Goal: Task Accomplishment & Management: Manage account settings

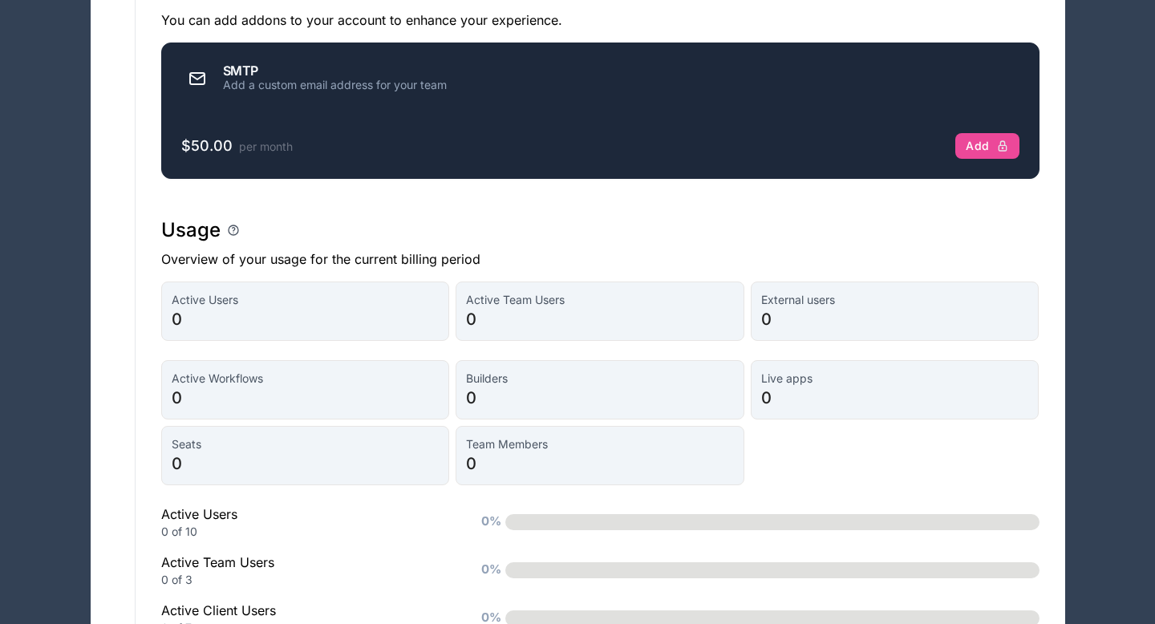
scroll to position [1275, 0]
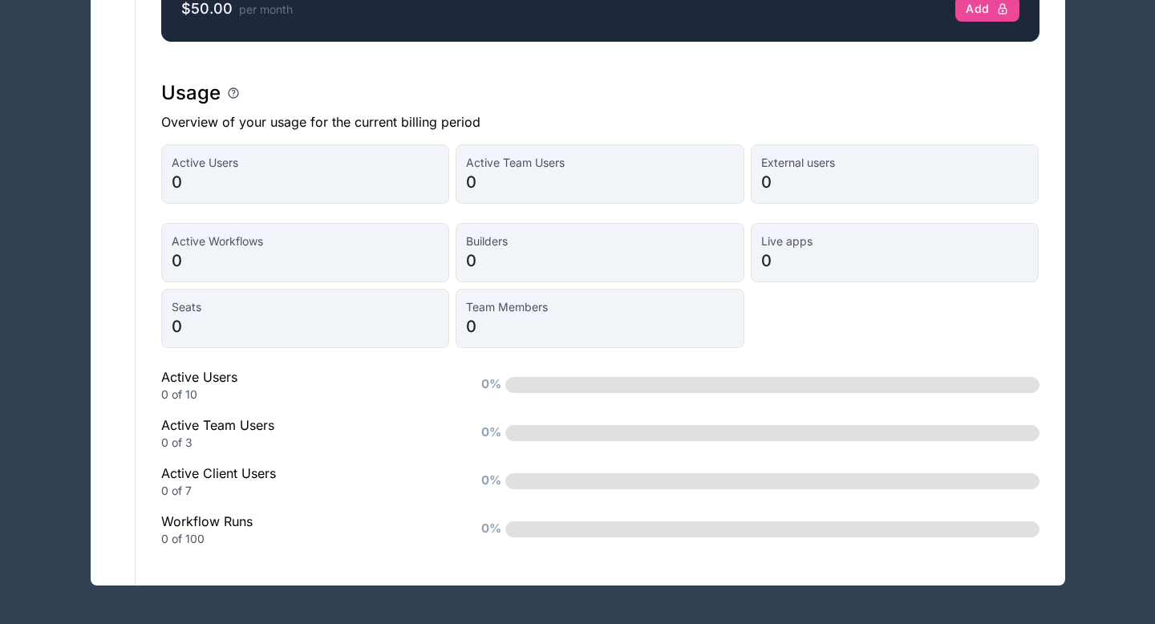
click at [413, 410] on div "Active Workflows 0 Builders 0 Live apps 0 Seats 0 Team Members 0 Active Users 0…" at bounding box center [600, 385] width 878 height 324
click at [229, 99] on div "Usage" at bounding box center [600, 93] width 878 height 26
click at [185, 399] on div "0 of 10" at bounding box center [307, 395] width 293 height 16
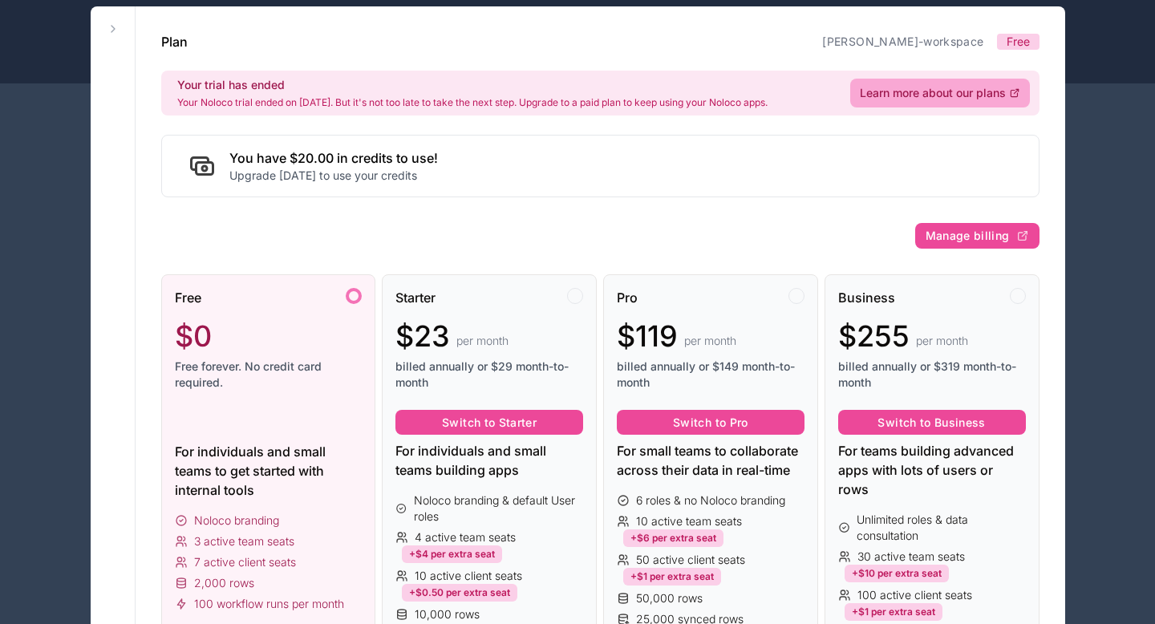
scroll to position [0, 0]
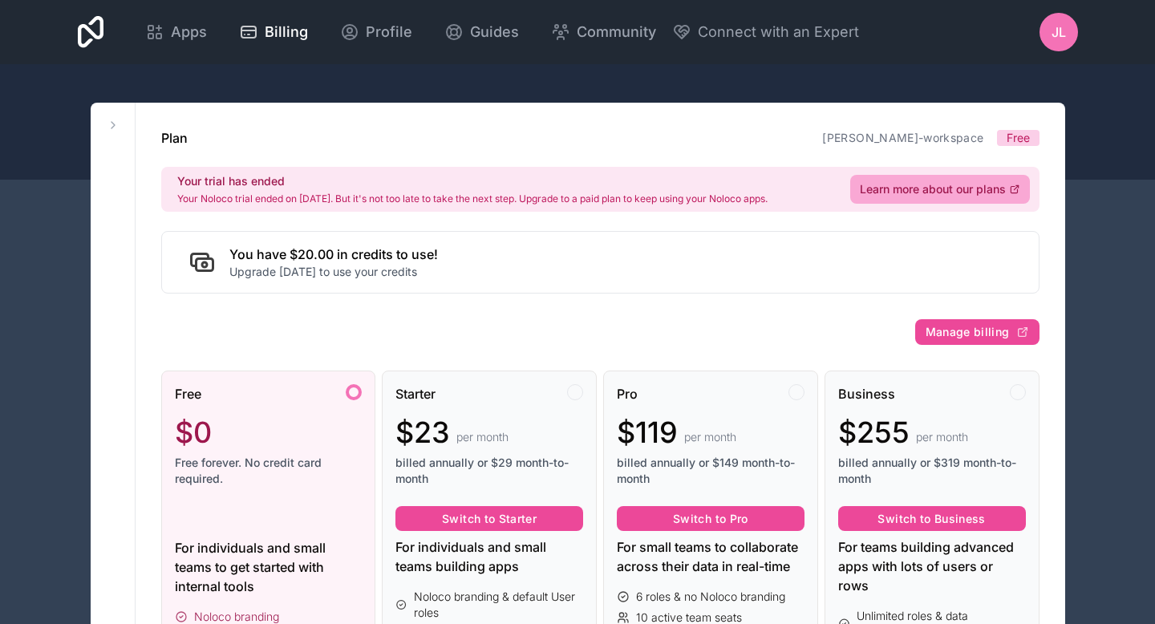
click at [1043, 29] on div "JL" at bounding box center [1058, 32] width 38 height 38
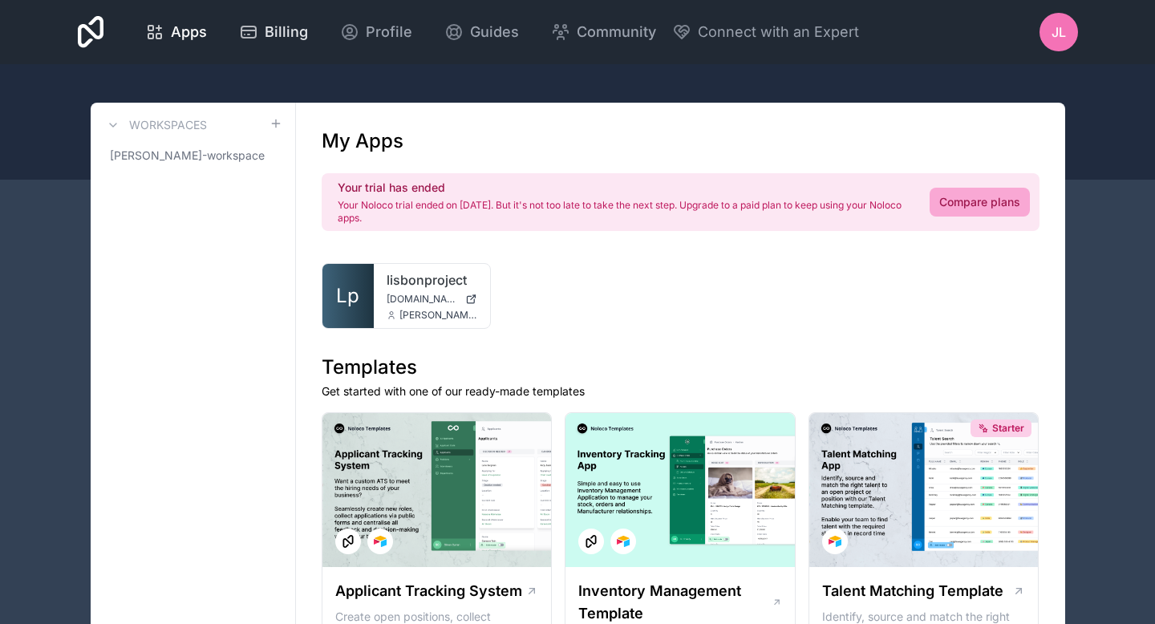
click at [294, 29] on span "Billing" at bounding box center [286, 32] width 43 height 22
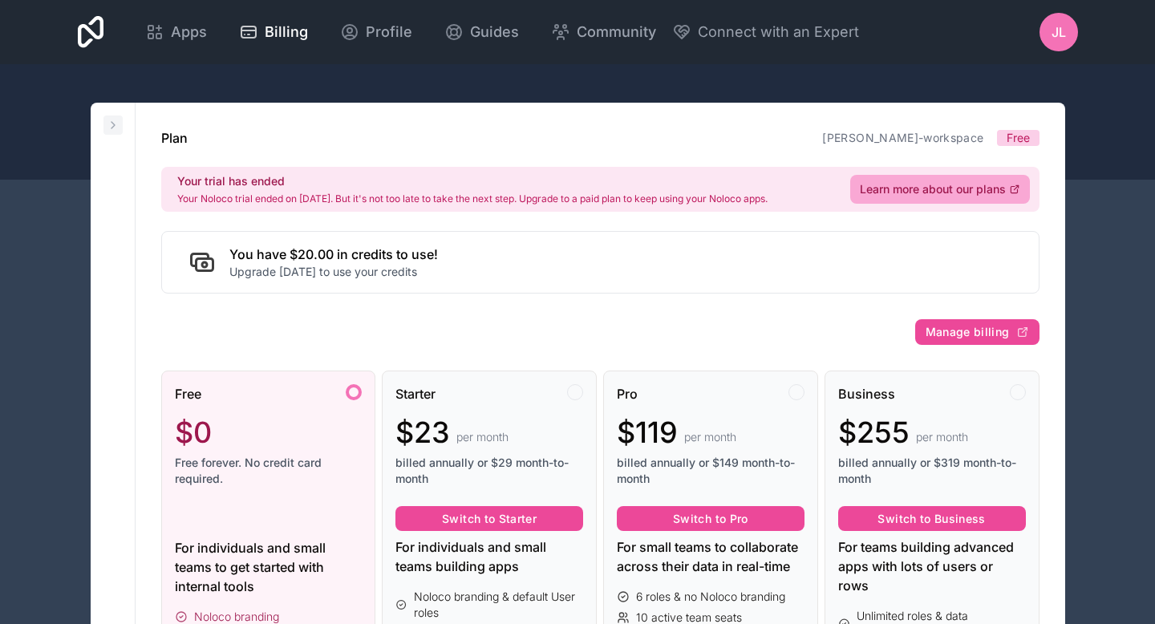
click at [110, 123] on icon at bounding box center [113, 125] width 13 height 13
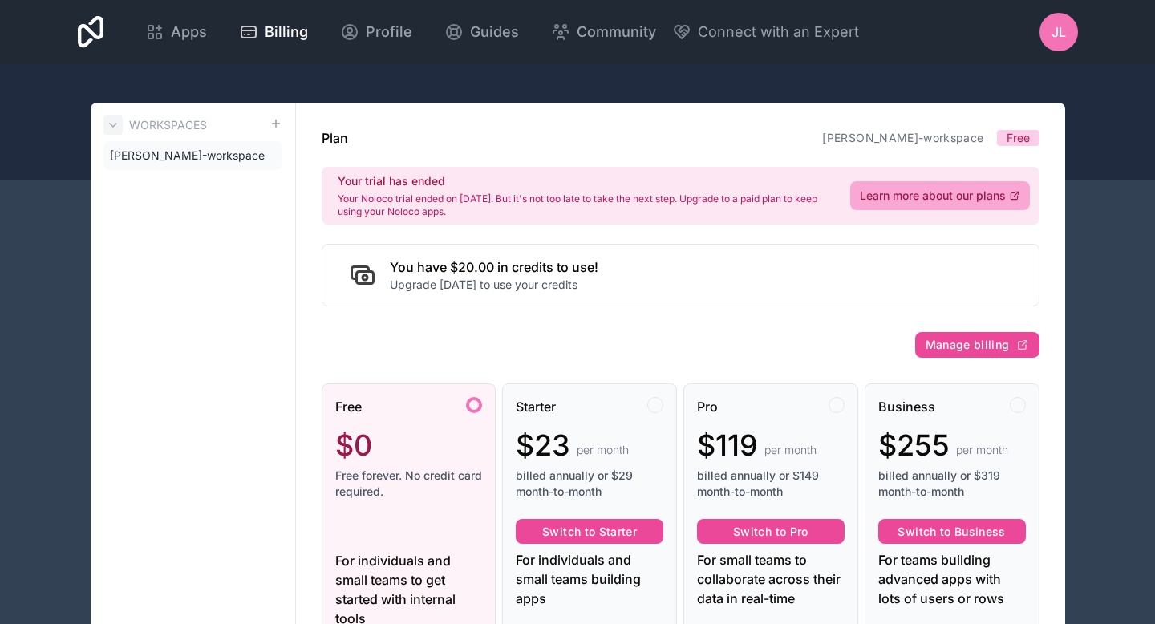
click at [110, 124] on icon at bounding box center [113, 125] width 6 height 3
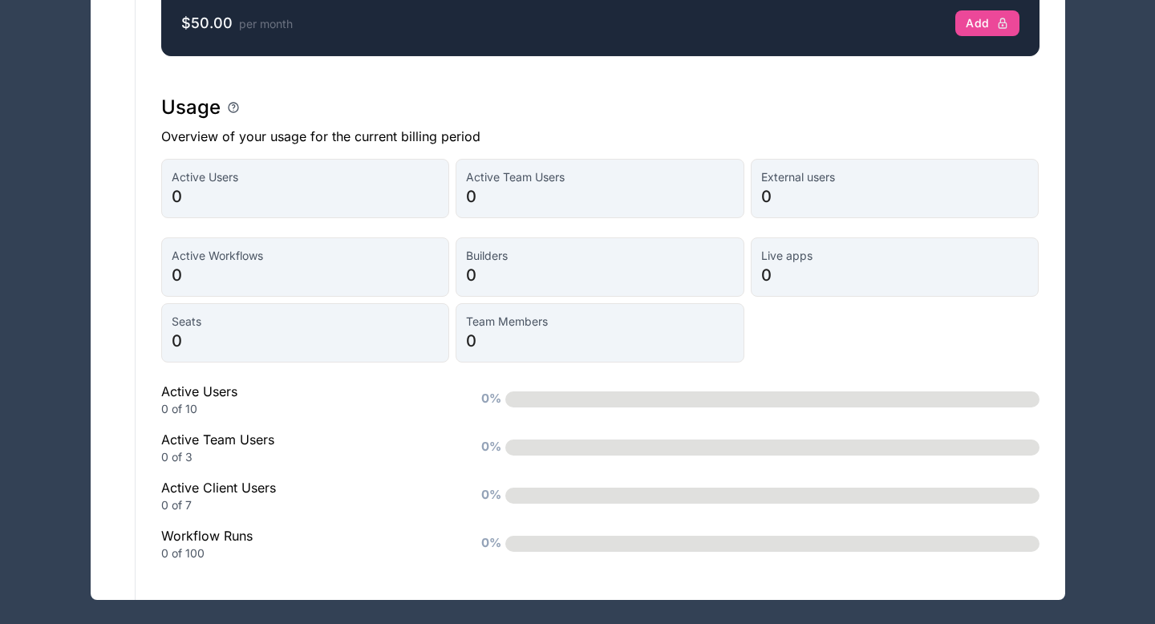
scroll to position [1232, 0]
